Goal: Task Accomplishment & Management: Use online tool/utility

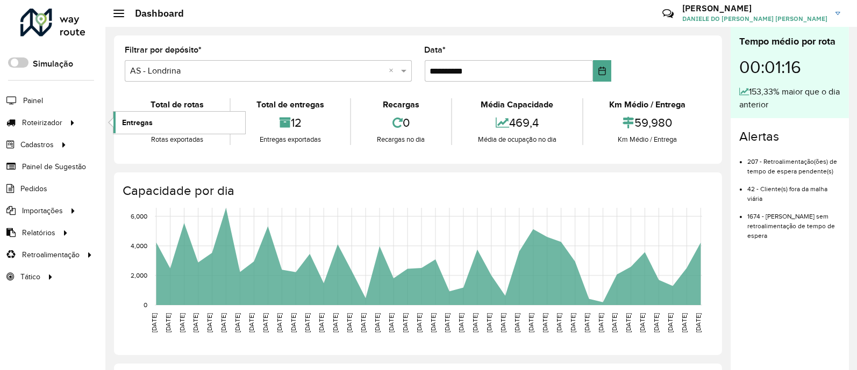
click at [182, 126] on link "Entregas" at bounding box center [179, 123] width 132 height 22
click at [156, 122] on link "Entregas" at bounding box center [179, 123] width 132 height 22
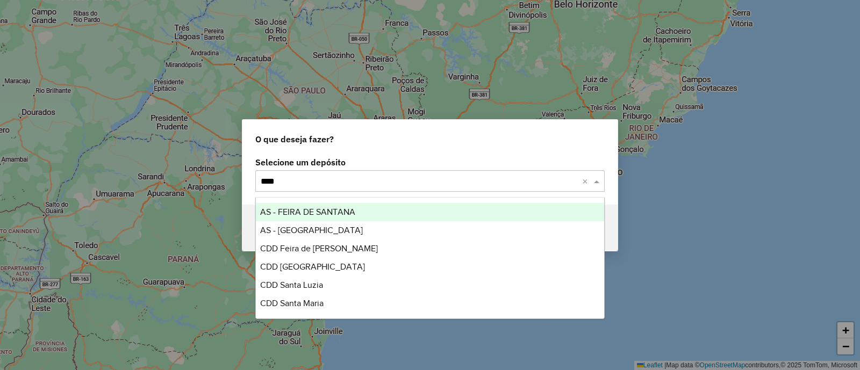
type input "*****"
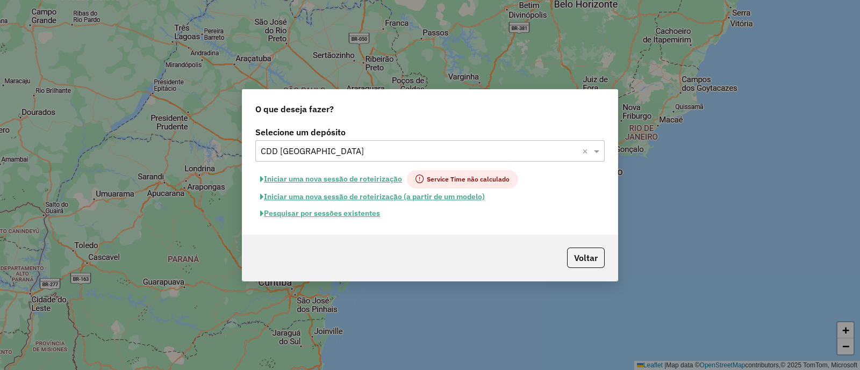
click at [362, 218] on button "Pesquisar por sessões existentes" at bounding box center [320, 213] width 130 height 17
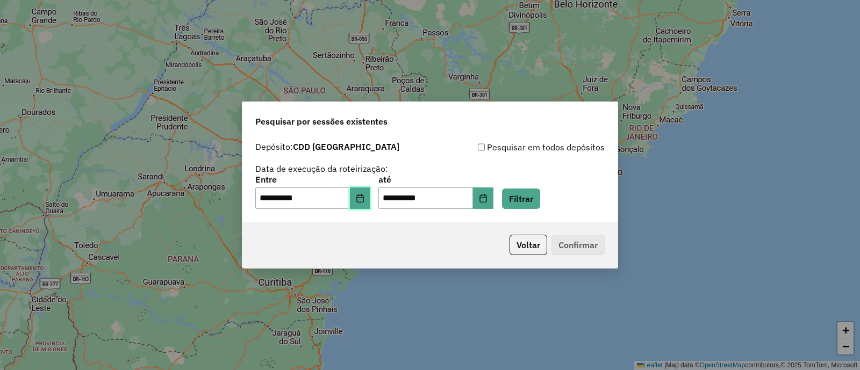
click at [365, 200] on icon "Choose Date" at bounding box center [360, 198] width 9 height 9
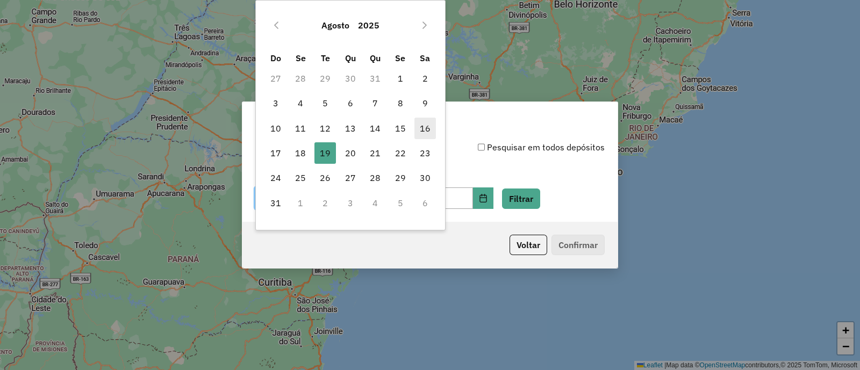
click at [433, 125] on span "16" at bounding box center [426, 129] width 22 height 22
type input "**********"
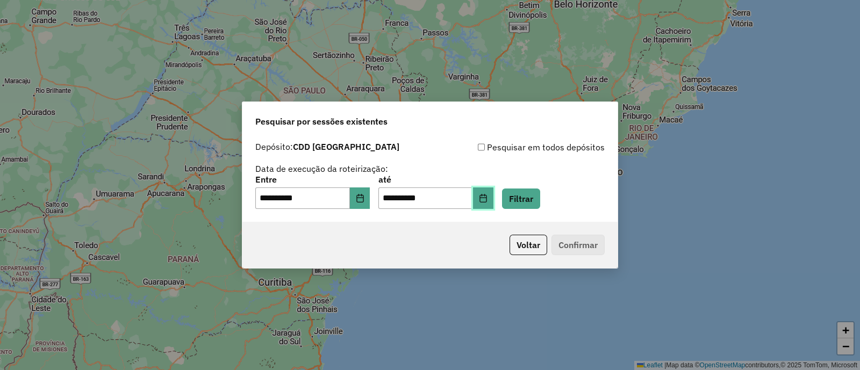
click at [487, 197] on icon "Choose Date" at bounding box center [483, 198] width 7 height 9
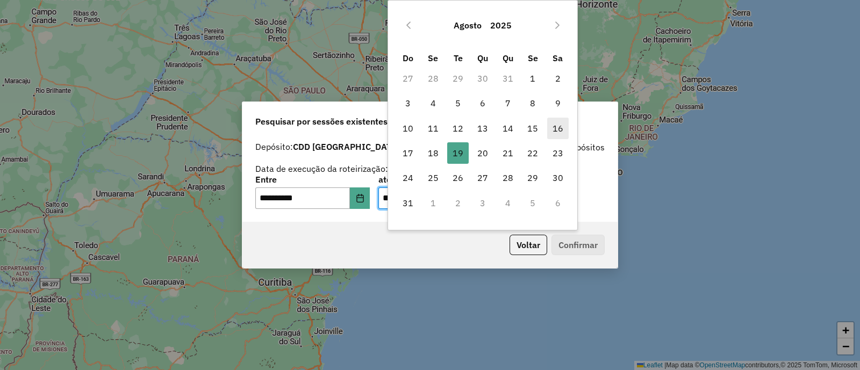
click at [551, 130] on span "16" at bounding box center [558, 129] width 22 height 22
type input "**********"
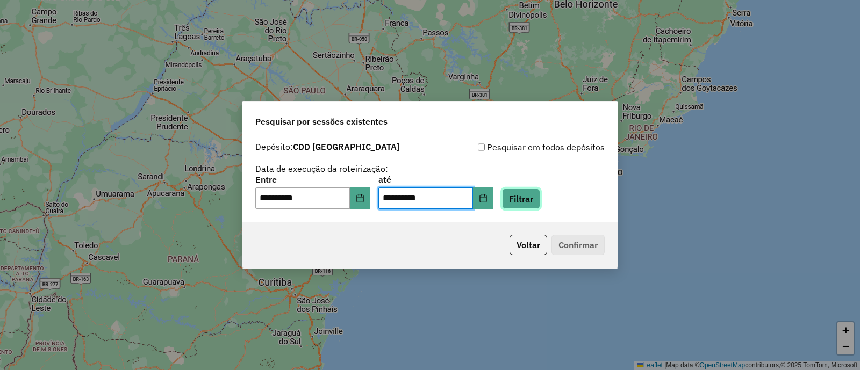
click at [540, 198] on button "Filtrar" at bounding box center [521, 199] width 38 height 20
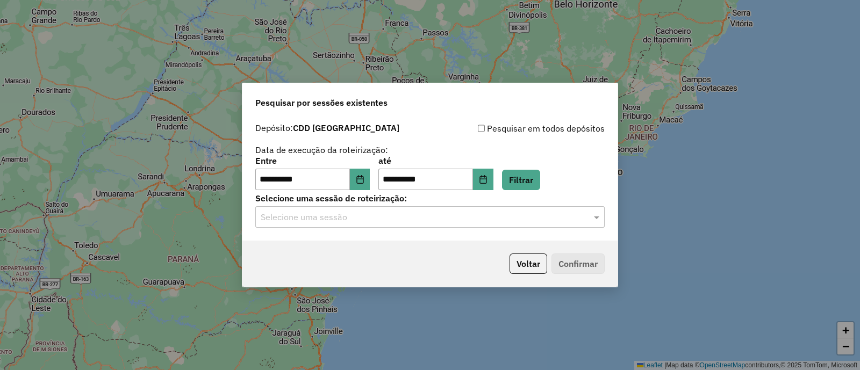
click at [362, 220] on input "text" at bounding box center [419, 217] width 317 height 13
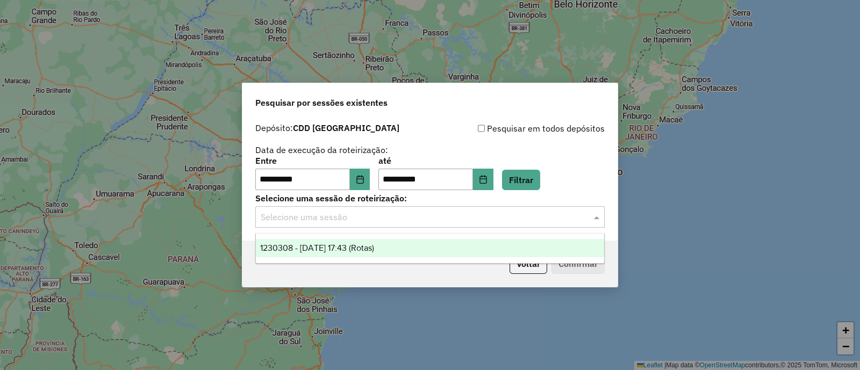
click at [368, 247] on span "1230308 - 16/08/2025 17:43 (Rotas)" at bounding box center [317, 248] width 114 height 9
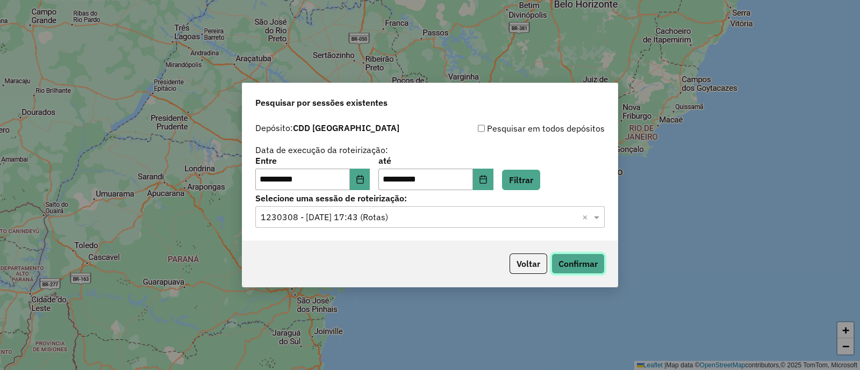
click at [565, 258] on button "Confirmar" at bounding box center [578, 264] width 53 height 20
click at [534, 181] on button "Filtrar" at bounding box center [521, 180] width 38 height 20
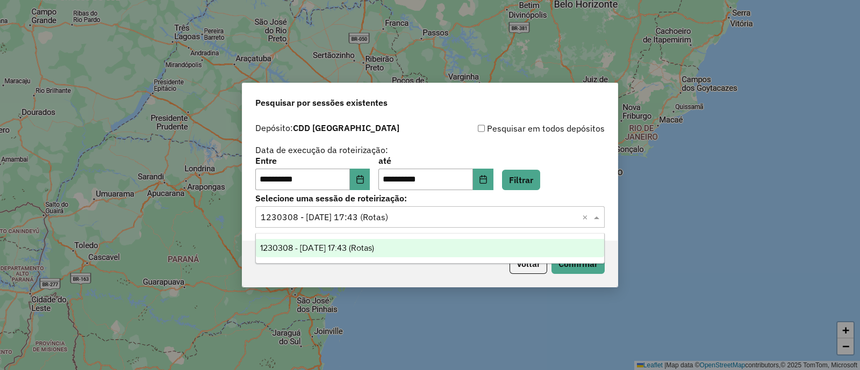
click at [435, 218] on input "text" at bounding box center [419, 217] width 317 height 13
click at [435, 244] on div "1230308 - 16/08/2025 17:43 (Rotas)" at bounding box center [430, 248] width 348 height 18
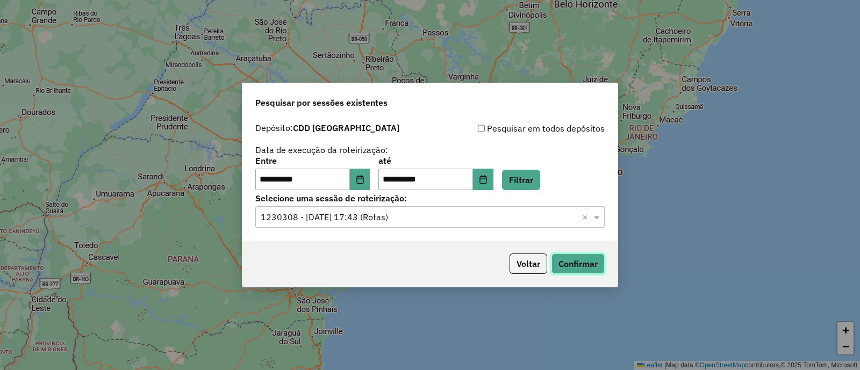
click at [561, 266] on button "Confirmar" at bounding box center [578, 264] width 53 height 20
click at [488, 180] on icon "Choose Date" at bounding box center [483, 179] width 9 height 9
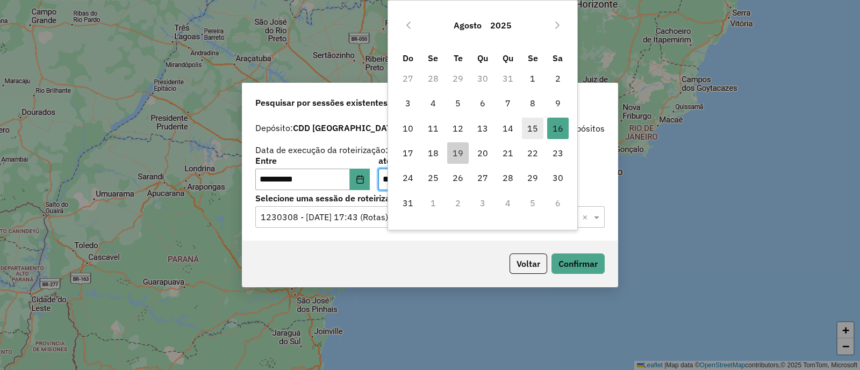
click at [537, 128] on span "15" at bounding box center [533, 129] width 22 height 22
type input "**********"
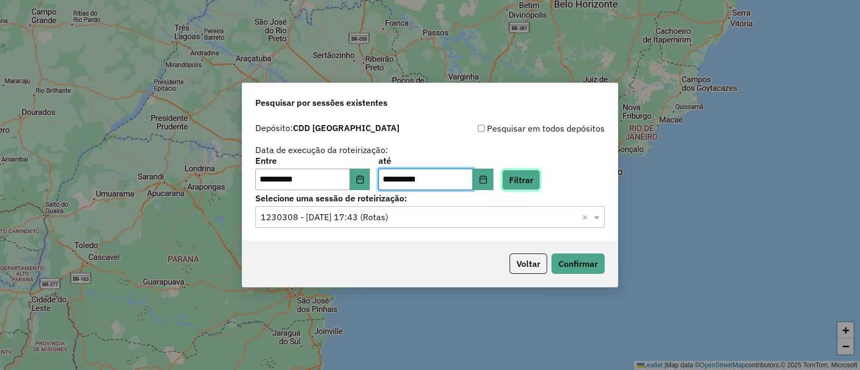
click at [538, 176] on button "Filtrar" at bounding box center [521, 180] width 38 height 20
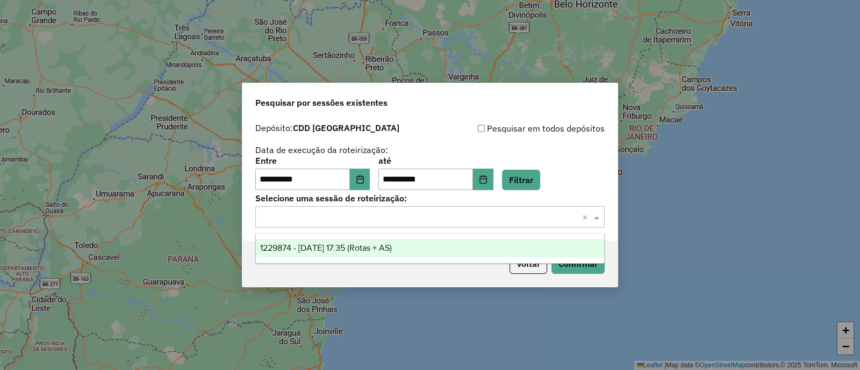
click at [391, 217] on input "text" at bounding box center [419, 217] width 317 height 13
click at [392, 245] on span "1229874 - 15/08/2025 17:35 (Rotas + AS)" at bounding box center [326, 248] width 132 height 9
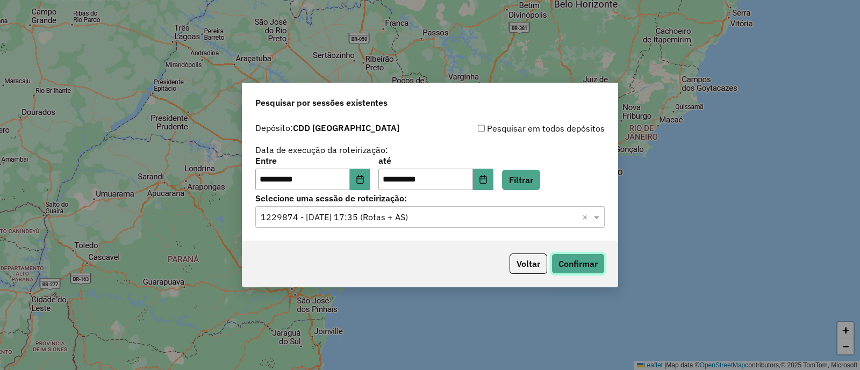
click at [581, 267] on button "Confirmar" at bounding box center [578, 264] width 53 height 20
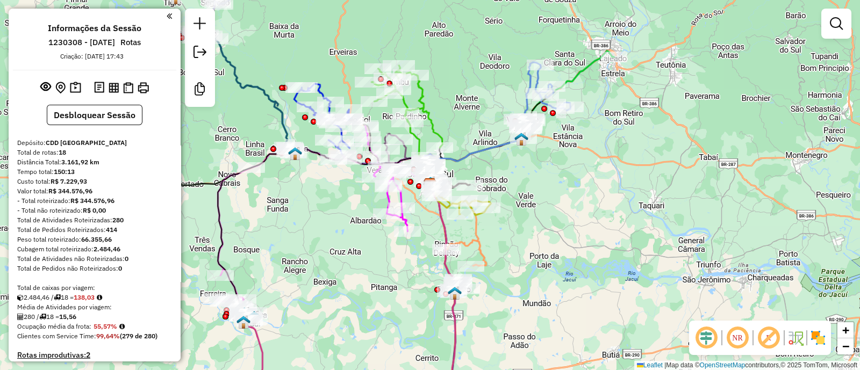
click at [706, 339] on em at bounding box center [707, 338] width 26 height 26
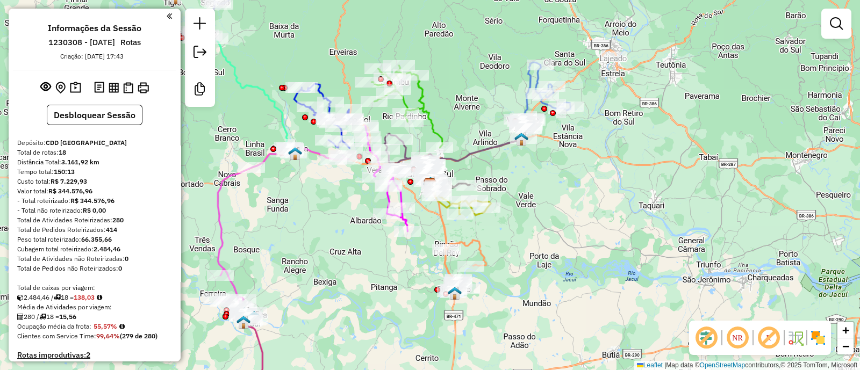
click at [772, 332] on em at bounding box center [769, 338] width 26 height 26
click at [818, 342] on img at bounding box center [818, 338] width 17 height 17
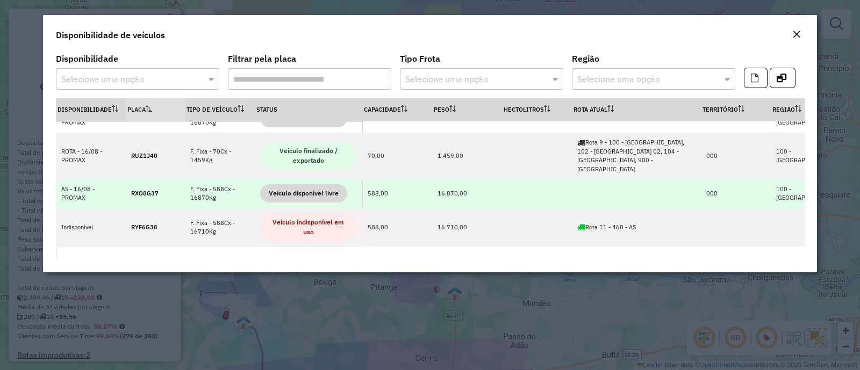
scroll to position [749, 0]
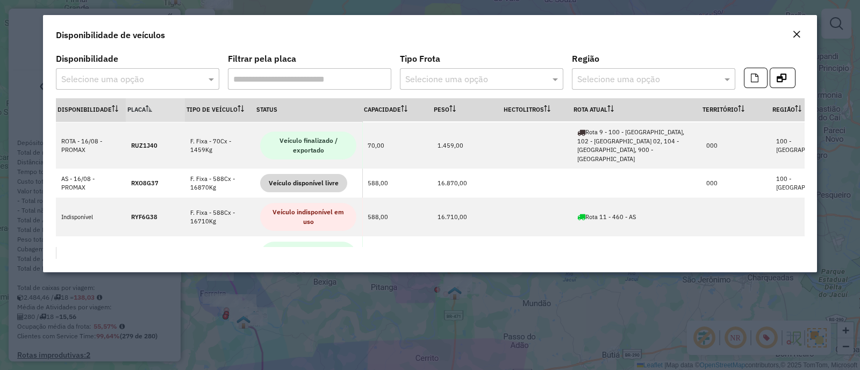
click at [792, 36] on em "Close" at bounding box center [796, 34] width 9 height 9
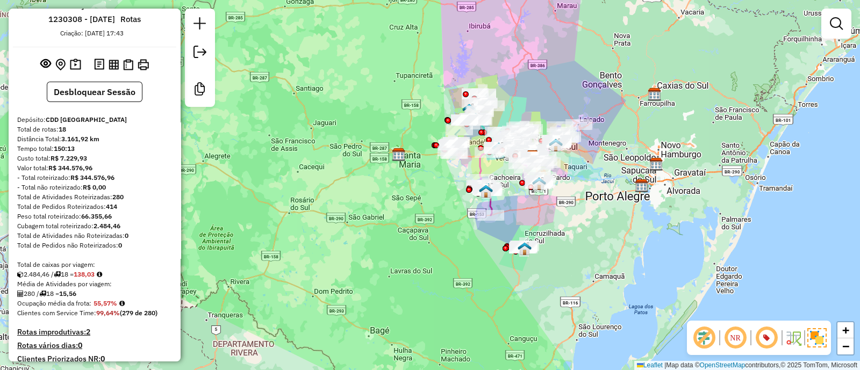
scroll to position [0, 0]
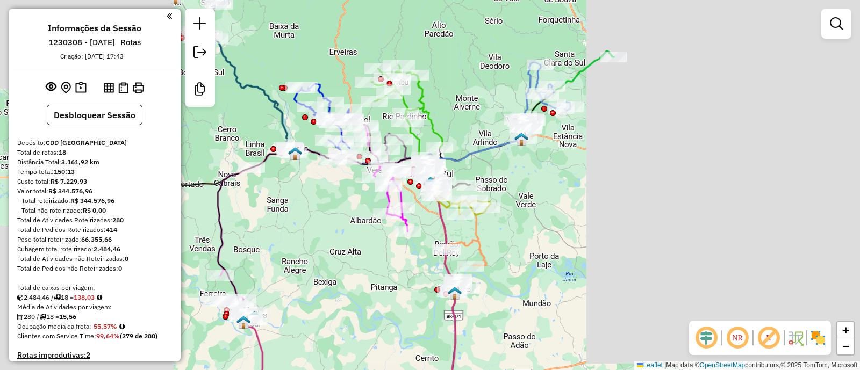
scroll to position [89, 0]
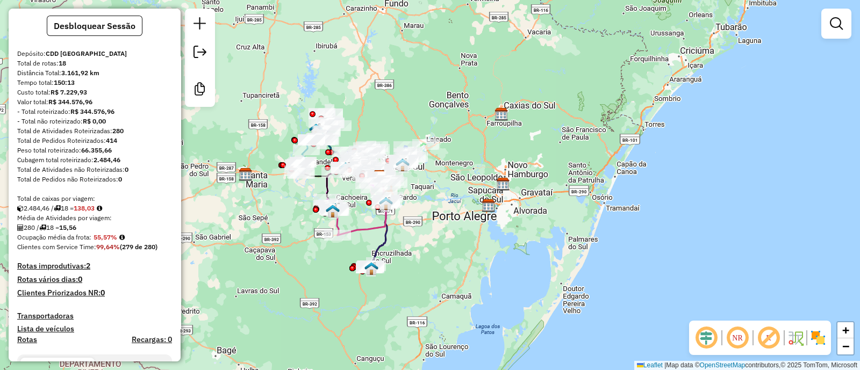
click at [699, 341] on em at bounding box center [707, 338] width 26 height 26
click at [764, 341] on em at bounding box center [769, 338] width 26 height 26
click at [813, 340] on img at bounding box center [818, 338] width 17 height 17
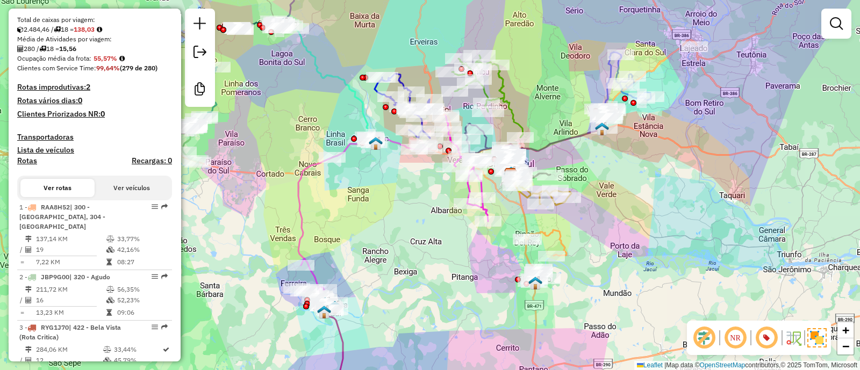
scroll to position [0, 0]
